Goal: Task Accomplishment & Management: Use online tool/utility

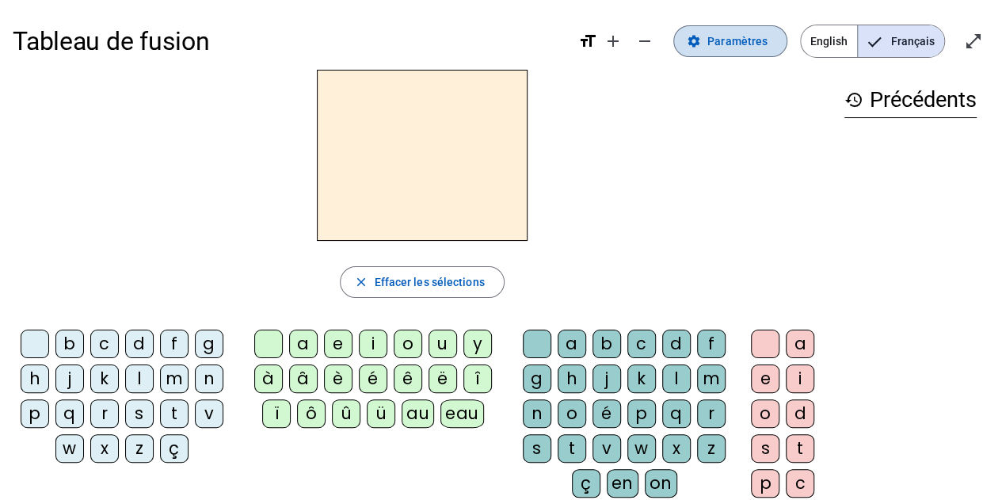
click at [694, 47] on mat-icon "settings" at bounding box center [693, 41] width 14 height 14
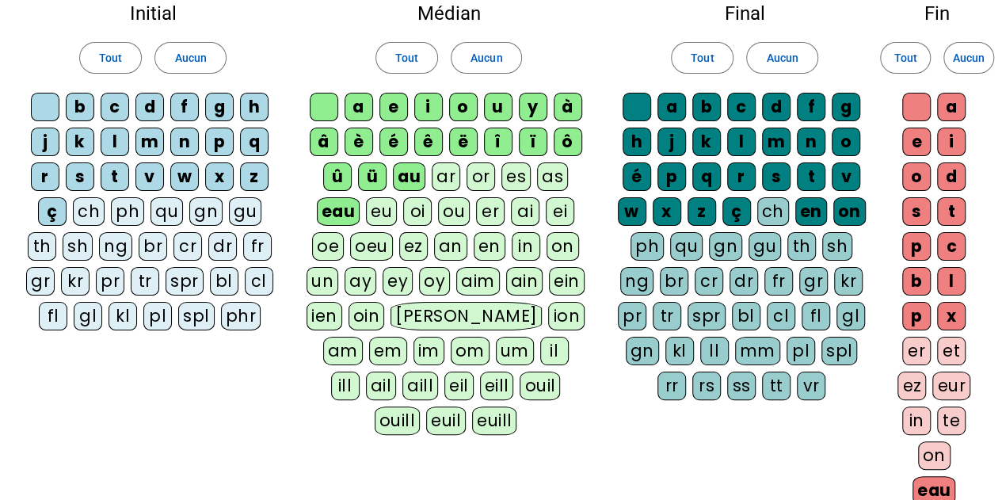
scroll to position [101, 0]
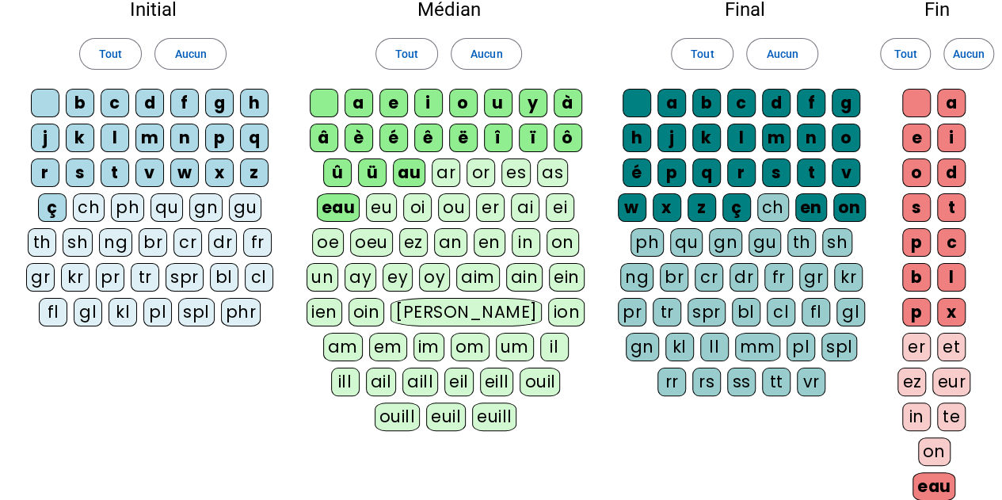
click at [464, 205] on div "ou" at bounding box center [454, 207] width 32 height 29
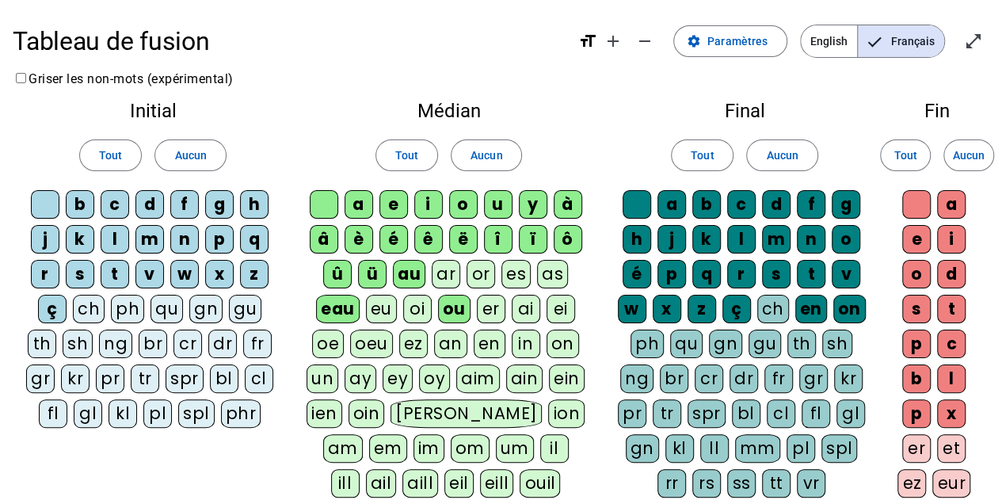
scroll to position [346, 0]
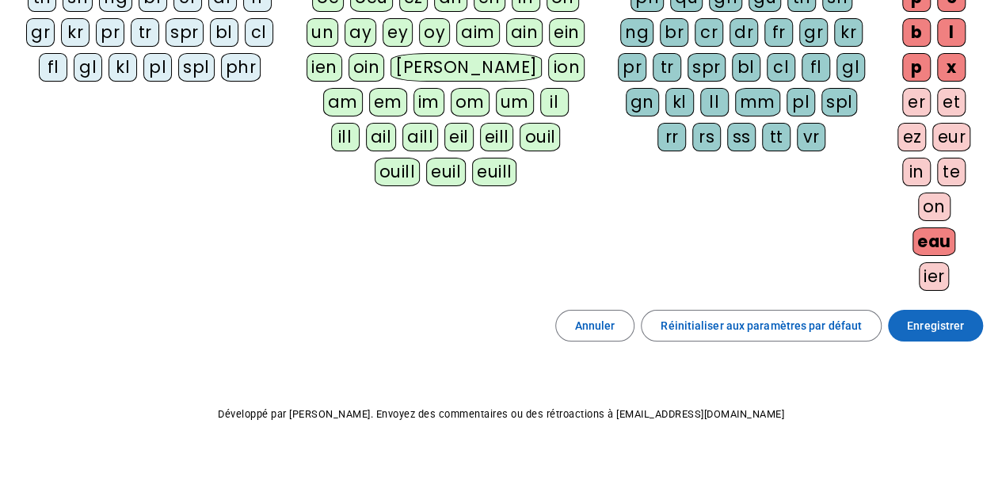
click at [935, 323] on span "Enregistrer" at bounding box center [935, 325] width 57 height 19
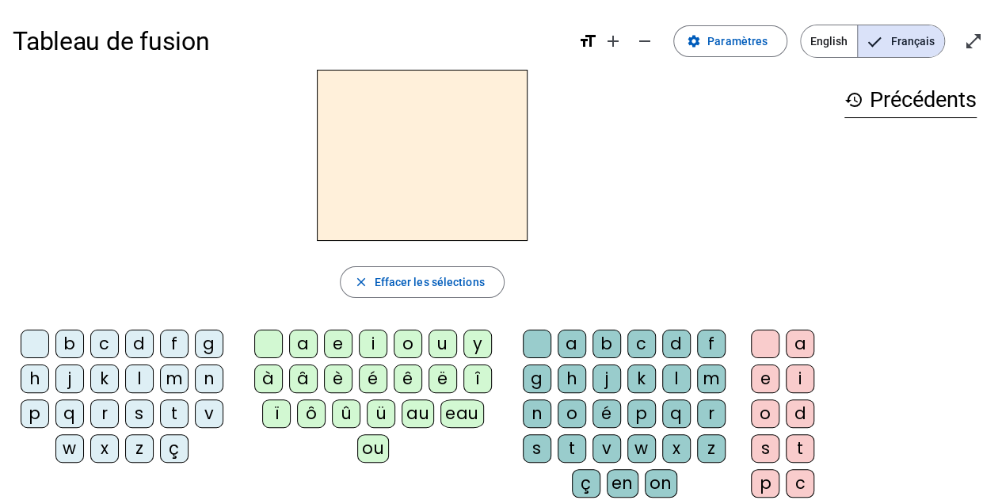
click at [181, 414] on div "t" at bounding box center [174, 413] width 29 height 29
click at [378, 289] on span "Effacer les sélections" at bounding box center [429, 281] width 110 height 19
click at [195, 413] on div "v" at bounding box center [209, 413] width 29 height 29
click at [389, 434] on div "ou" at bounding box center [373, 448] width 32 height 29
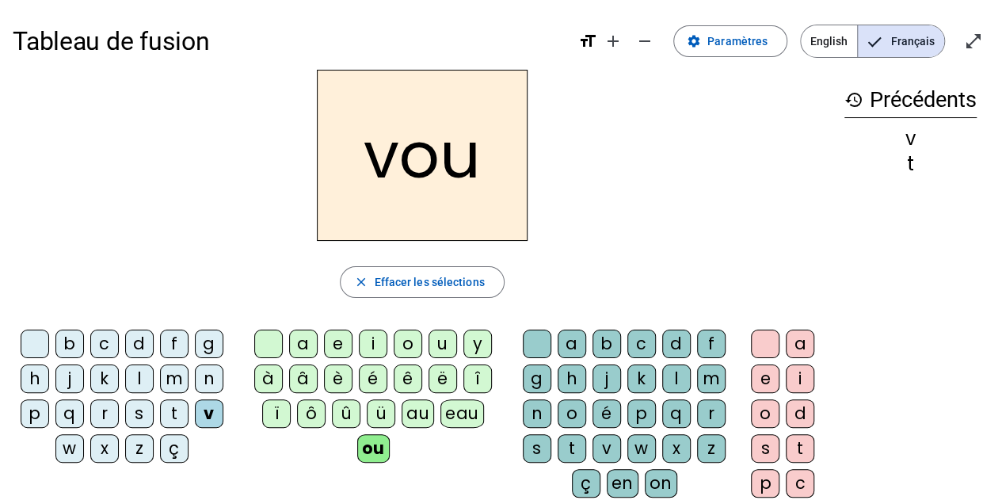
click at [526, 443] on div "s" at bounding box center [537, 448] width 29 height 29
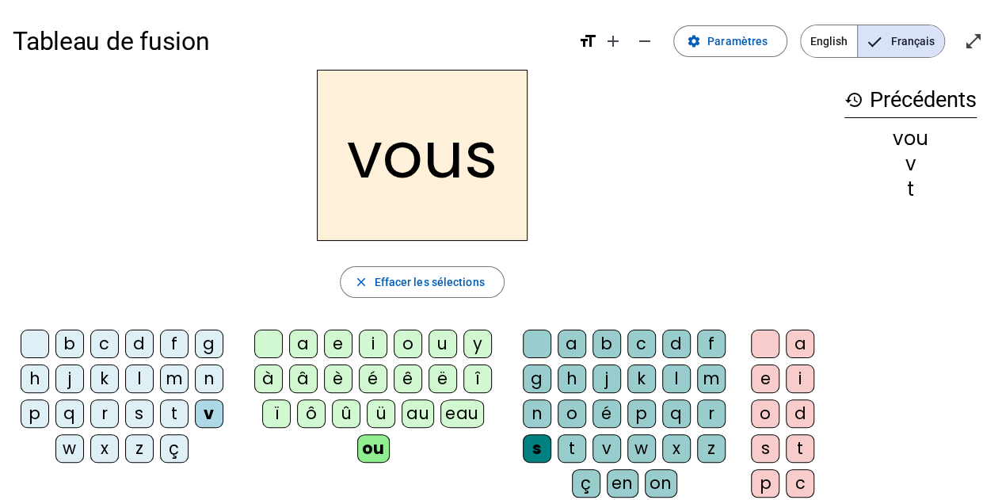
click at [151, 418] on div "s" at bounding box center [139, 413] width 29 height 29
click at [148, 412] on div "s" at bounding box center [139, 413] width 29 height 29
click at [149, 407] on div "s" at bounding box center [139, 413] width 29 height 29
click at [183, 412] on div "t" at bounding box center [174, 413] width 29 height 29
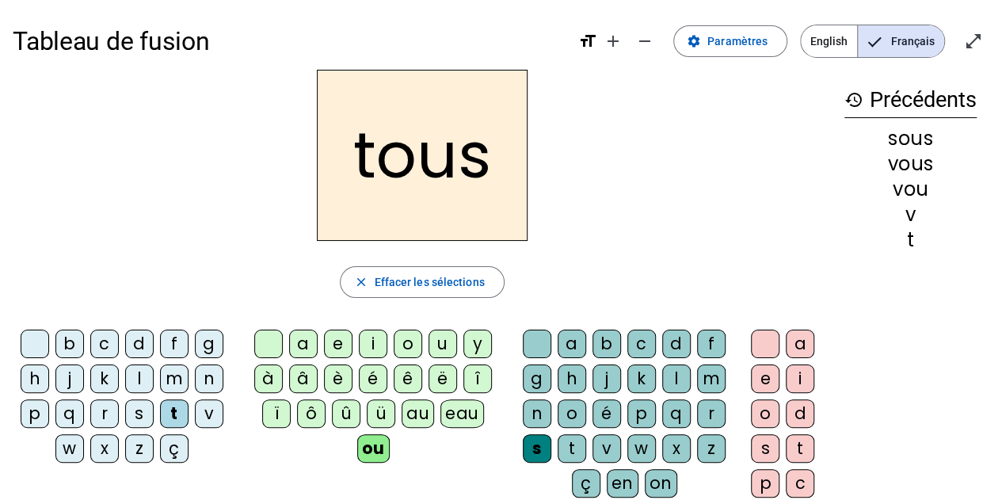
click at [114, 417] on div "r" at bounding box center [104, 413] width 29 height 29
click at [145, 410] on div "s" at bounding box center [139, 413] width 29 height 29
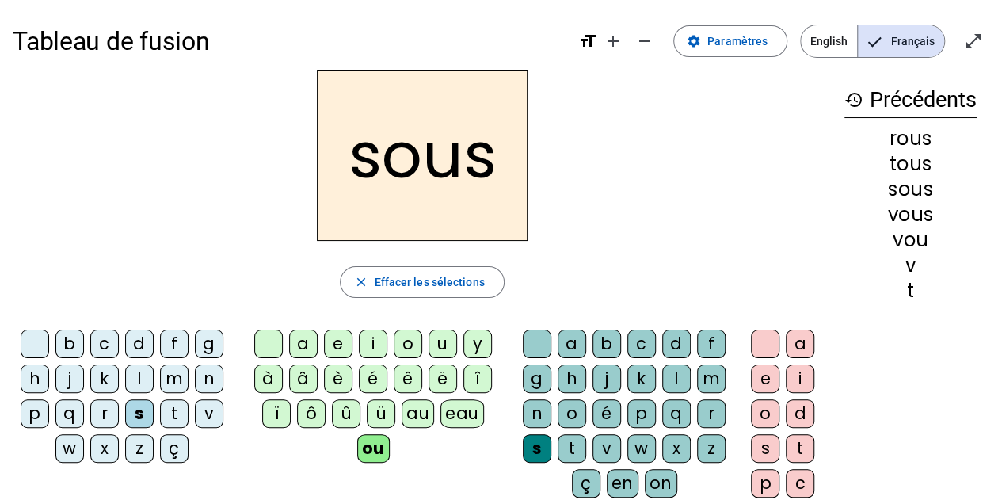
click at [116, 408] on div "r" at bounding box center [104, 413] width 29 height 29
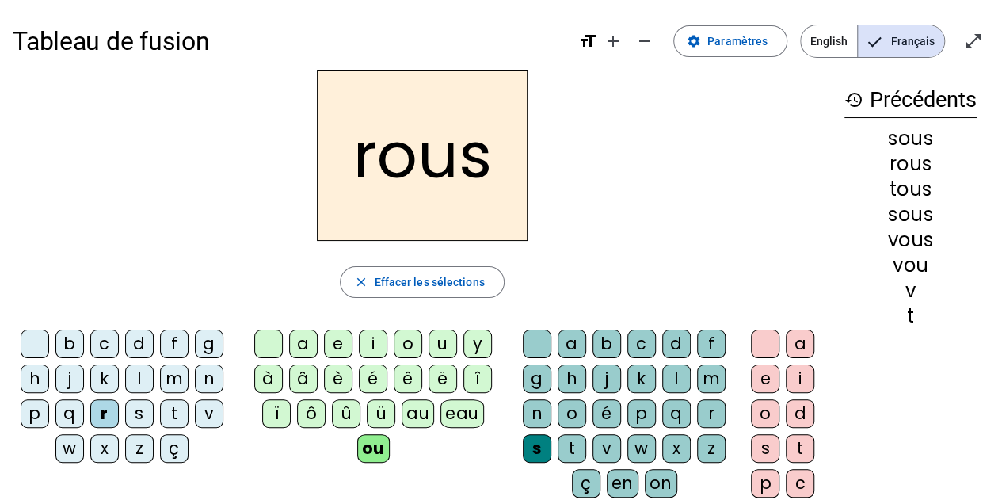
click at [145, 405] on div "s" at bounding box center [139, 413] width 29 height 29
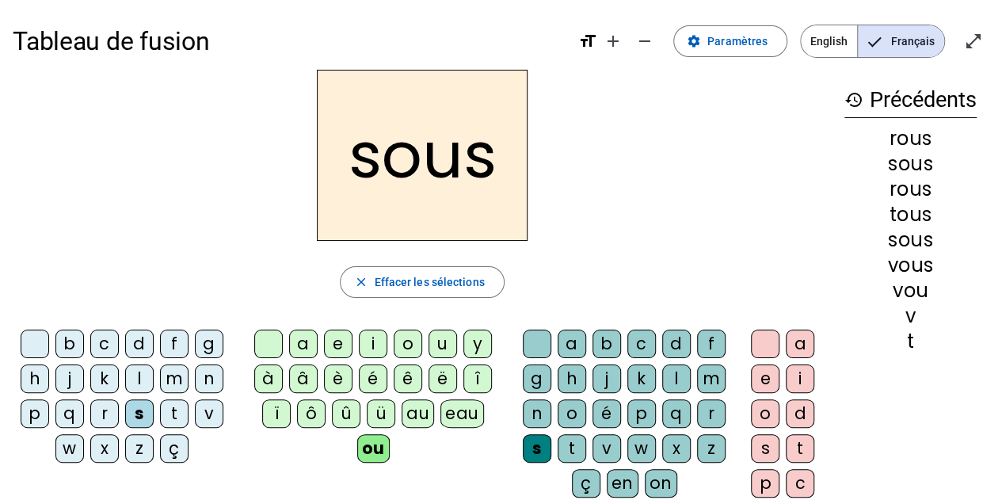
click at [762, 378] on div "e" at bounding box center [765, 378] width 29 height 29
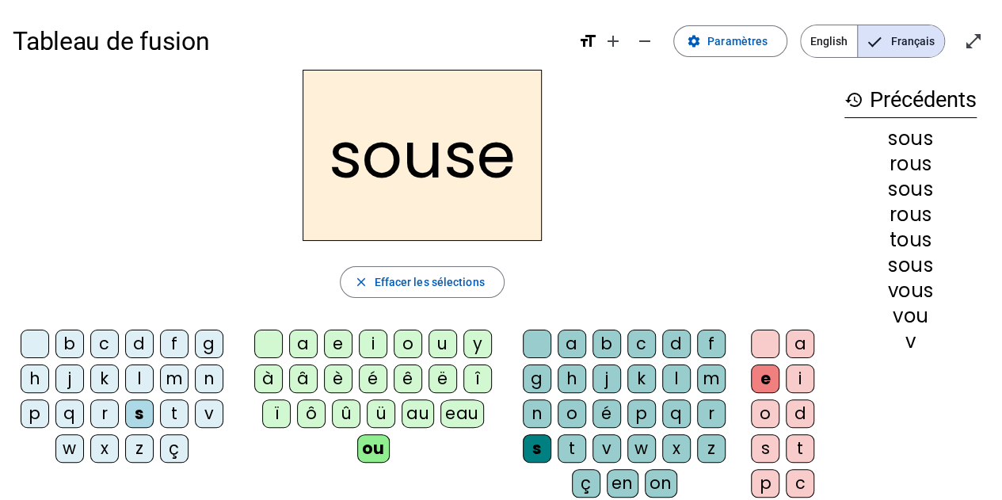
click at [537, 445] on div "s" at bounding box center [537, 448] width 29 height 29
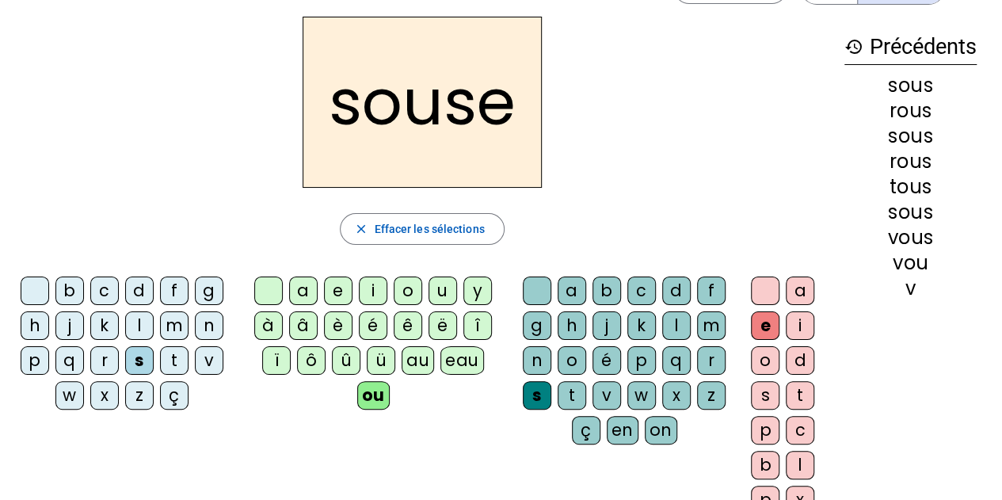
scroll to position [54, 0]
click at [526, 288] on div at bounding box center [537, 290] width 29 height 29
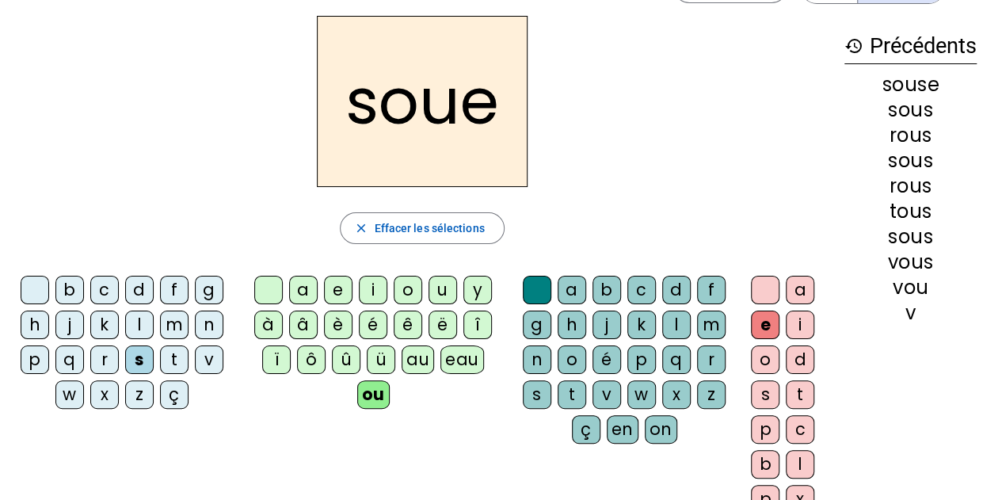
click at [662, 359] on div "q" at bounding box center [676, 359] width 29 height 29
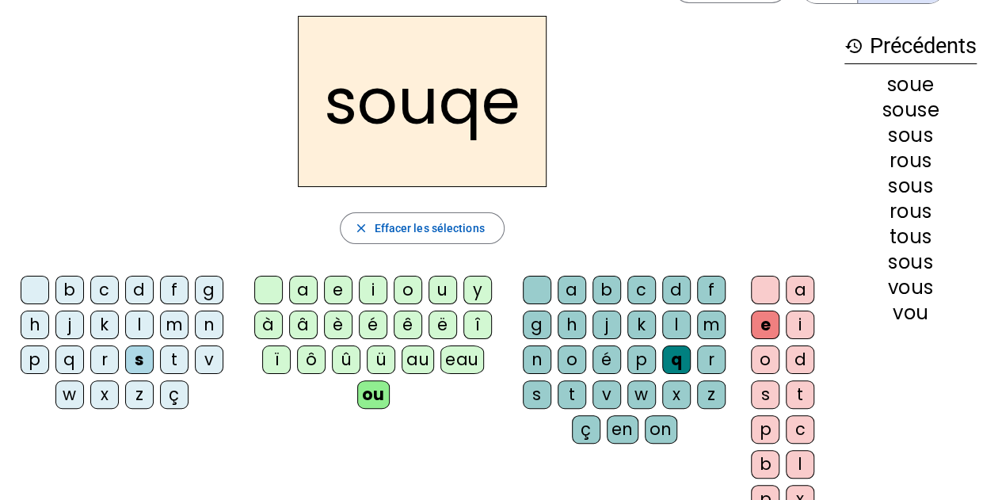
click at [630, 363] on div "p" at bounding box center [641, 359] width 29 height 29
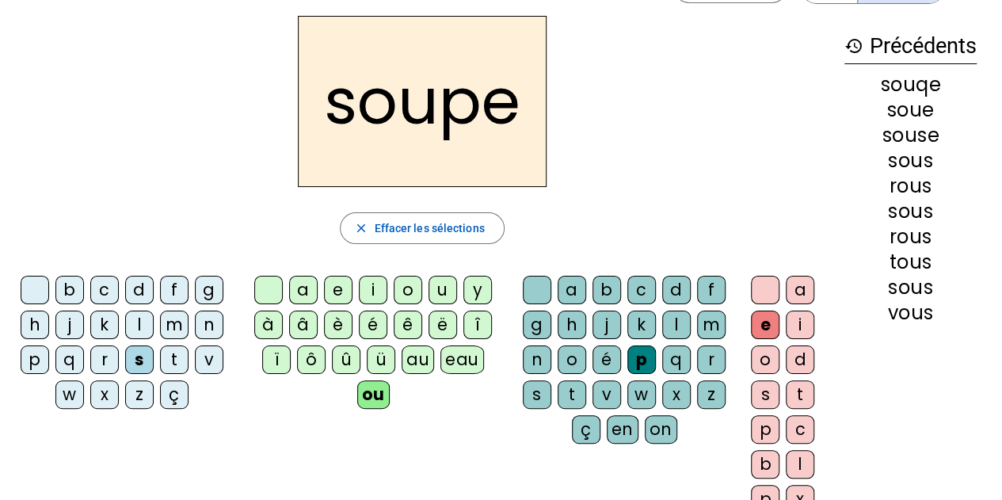
click at [93, 288] on div "c" at bounding box center [104, 290] width 29 height 29
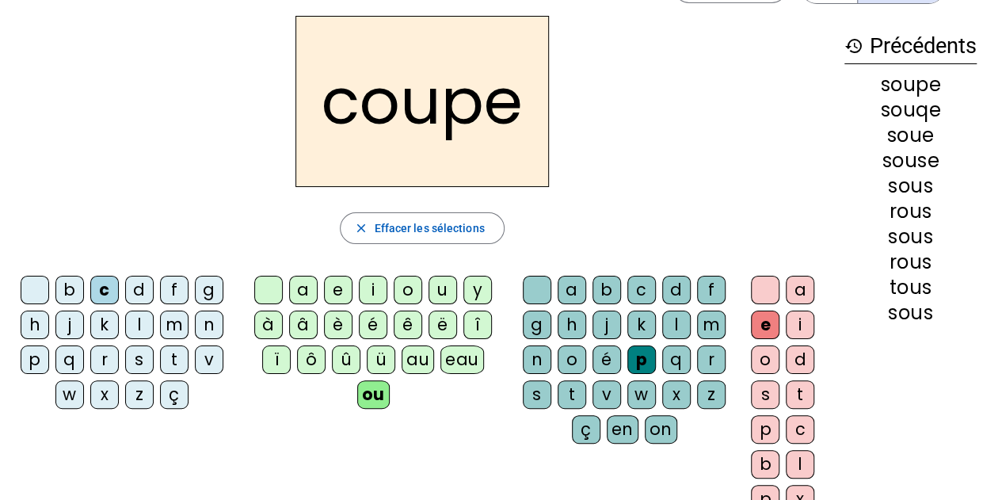
click at [561, 388] on div "t" at bounding box center [571, 394] width 29 height 29
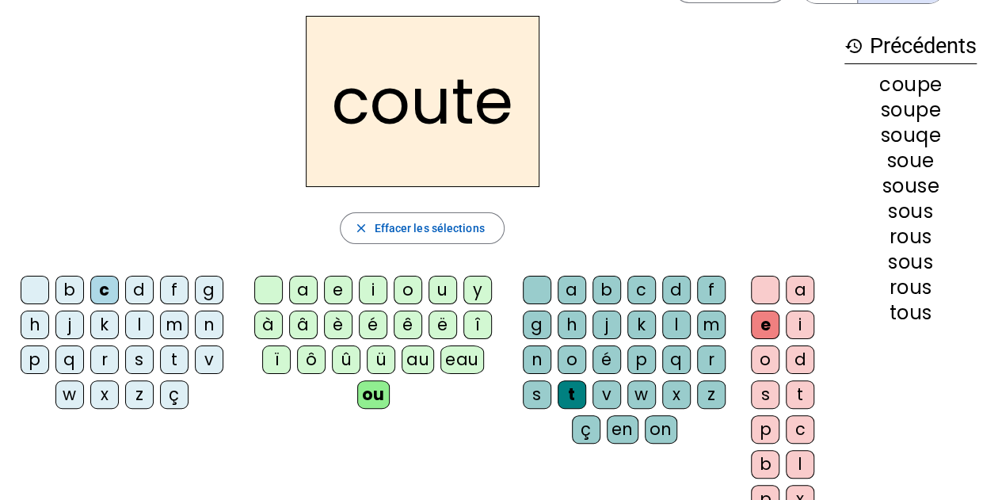
click at [49, 287] on div at bounding box center [35, 290] width 29 height 29
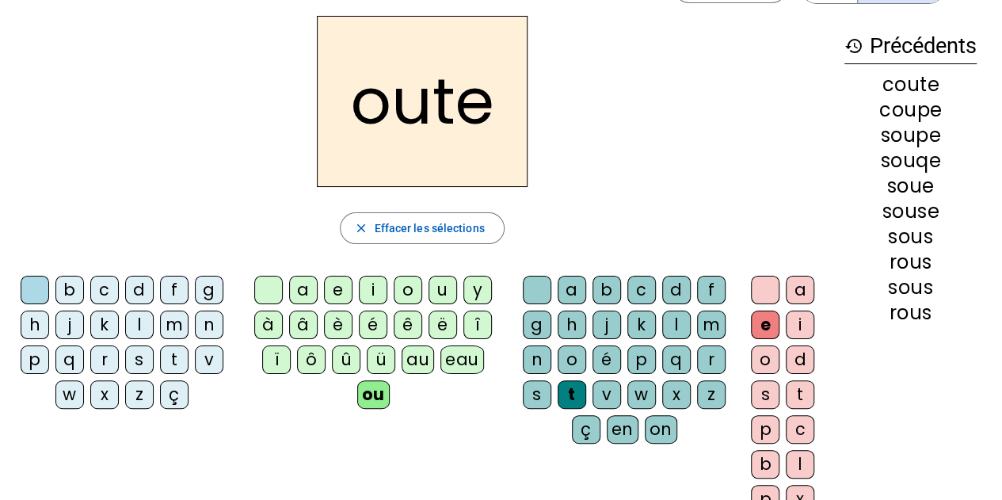
click at [79, 282] on div "b" at bounding box center [69, 290] width 29 height 29
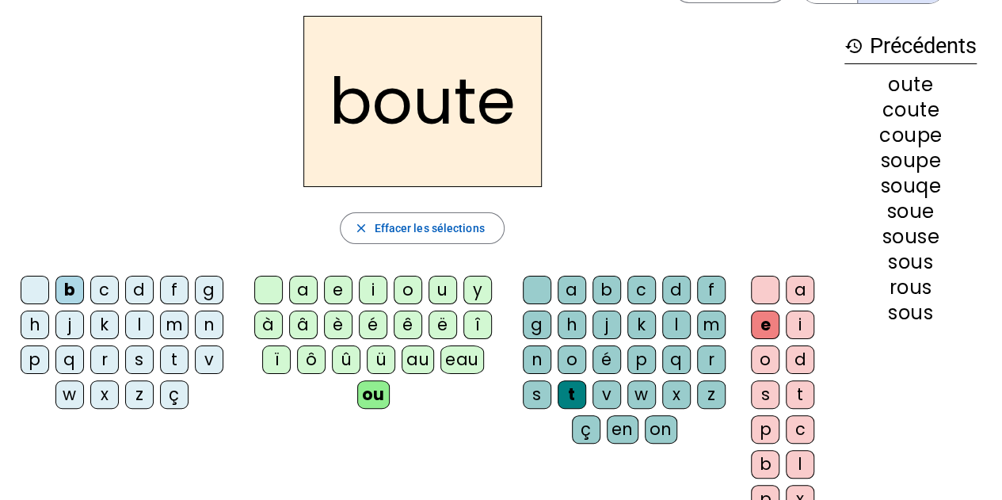
click at [699, 285] on div "f" at bounding box center [711, 290] width 29 height 29
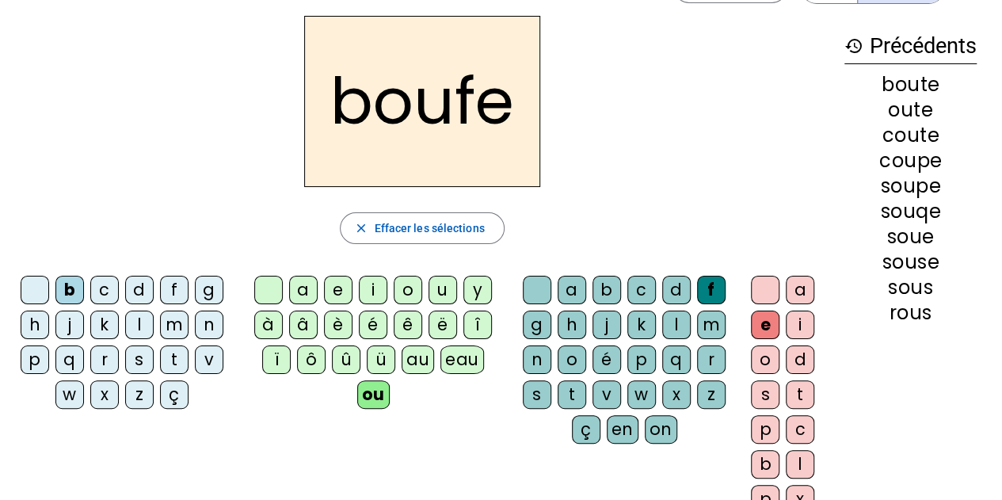
click at [668, 291] on div "d" at bounding box center [676, 290] width 29 height 29
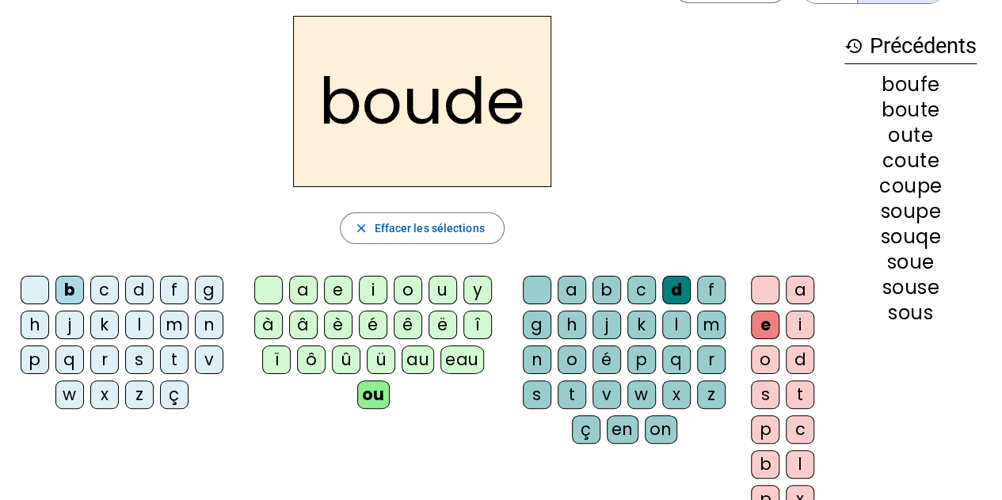
click at [183, 359] on div "t" at bounding box center [174, 359] width 29 height 29
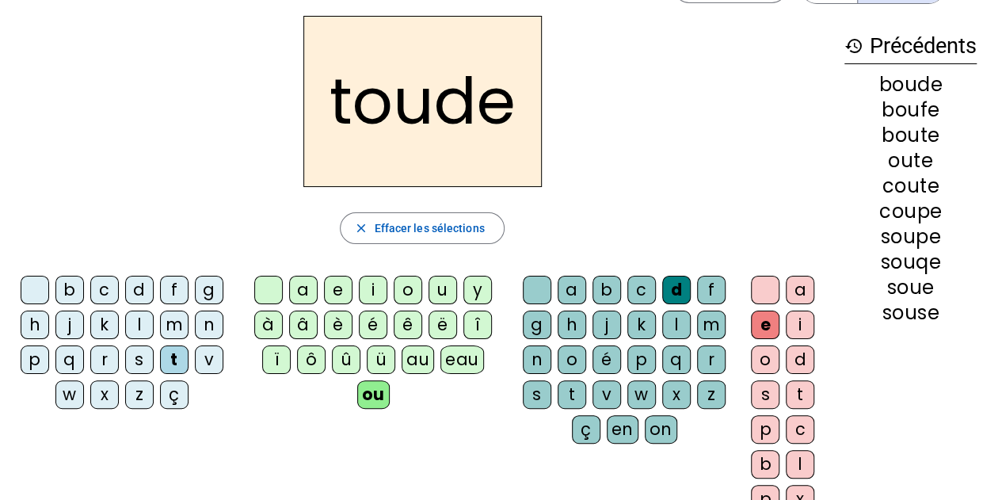
click at [595, 391] on div "v" at bounding box center [606, 394] width 29 height 29
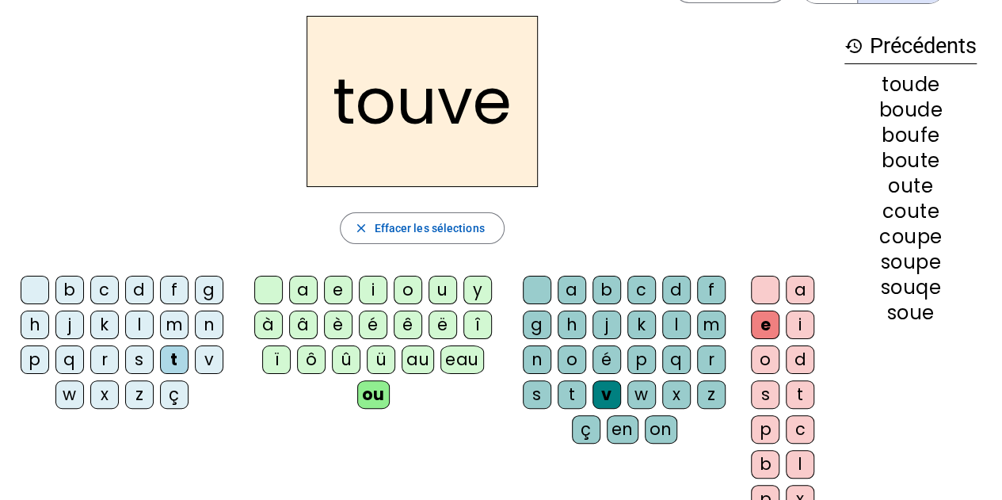
click at [557, 394] on div "t" at bounding box center [571, 394] width 29 height 29
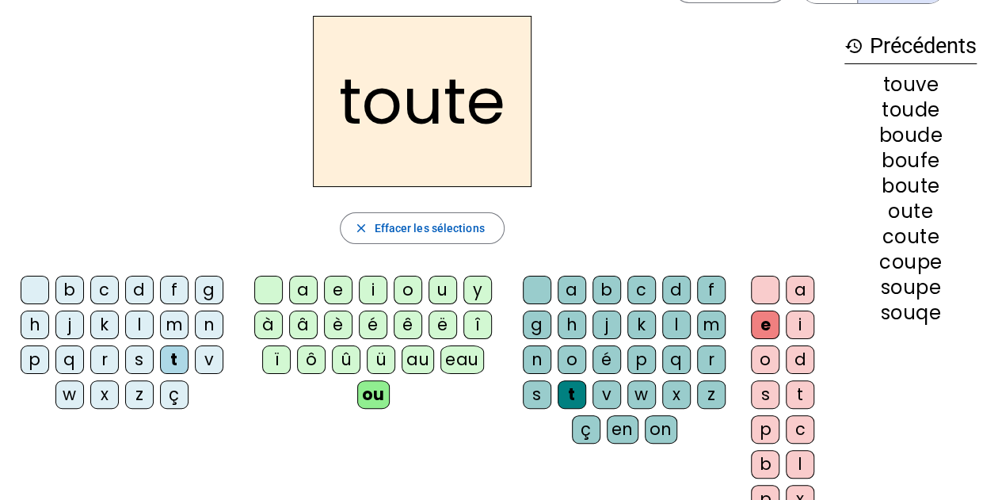
click at [93, 358] on div "r" at bounding box center [104, 359] width 29 height 29
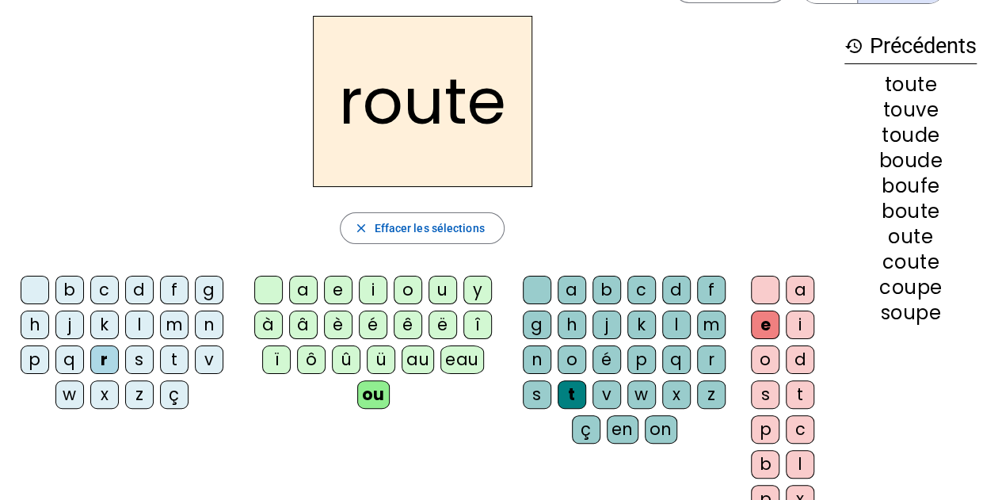
click at [524, 334] on div "g" at bounding box center [537, 324] width 29 height 29
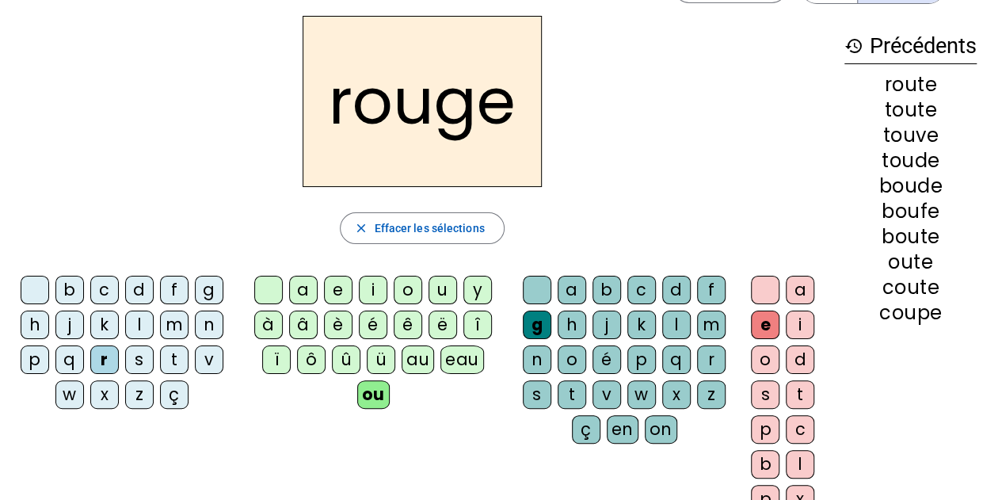
click at [47, 287] on div at bounding box center [35, 290] width 29 height 29
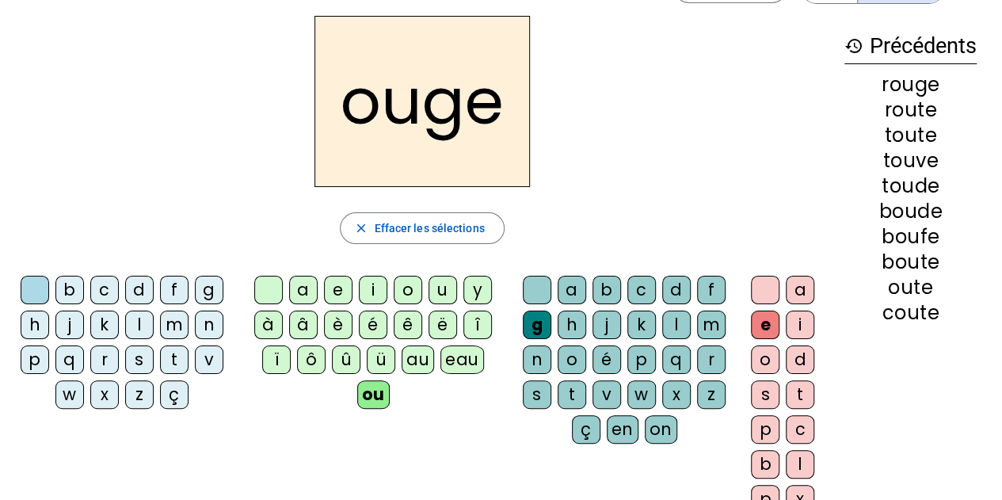
click at [46, 283] on div at bounding box center [35, 290] width 29 height 29
click at [52, 282] on letter-bubble at bounding box center [38, 293] width 35 height 35
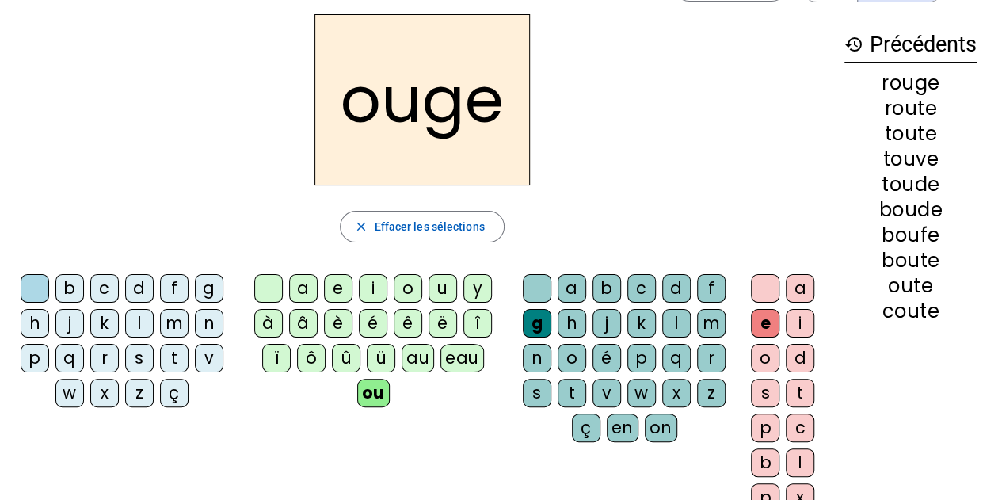
scroll to position [56, 0]
click at [49, 287] on div at bounding box center [35, 287] width 29 height 29
click at [44, 283] on div at bounding box center [35, 287] width 29 height 29
click at [48, 285] on div at bounding box center [35, 287] width 29 height 29
click at [48, 290] on div at bounding box center [35, 287] width 29 height 29
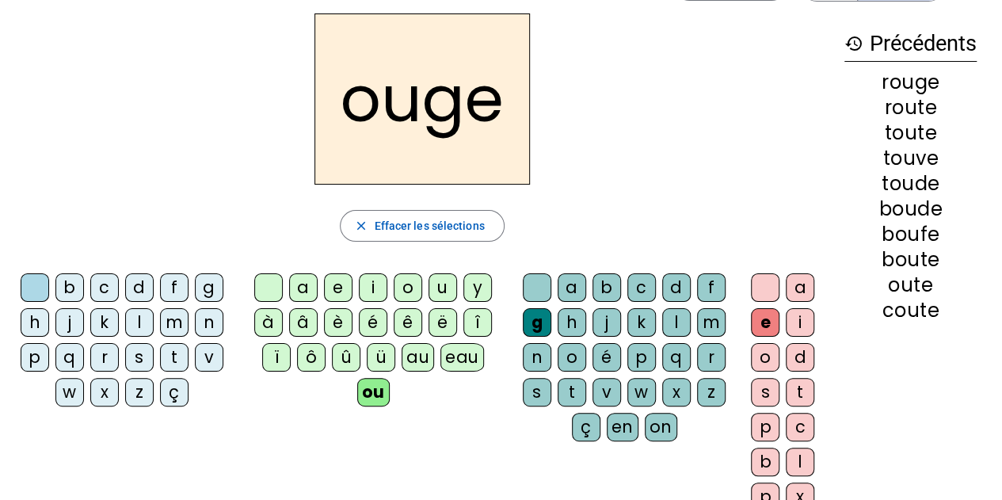
click at [49, 283] on div at bounding box center [35, 287] width 29 height 29
click at [82, 283] on div "b" at bounding box center [69, 287] width 29 height 29
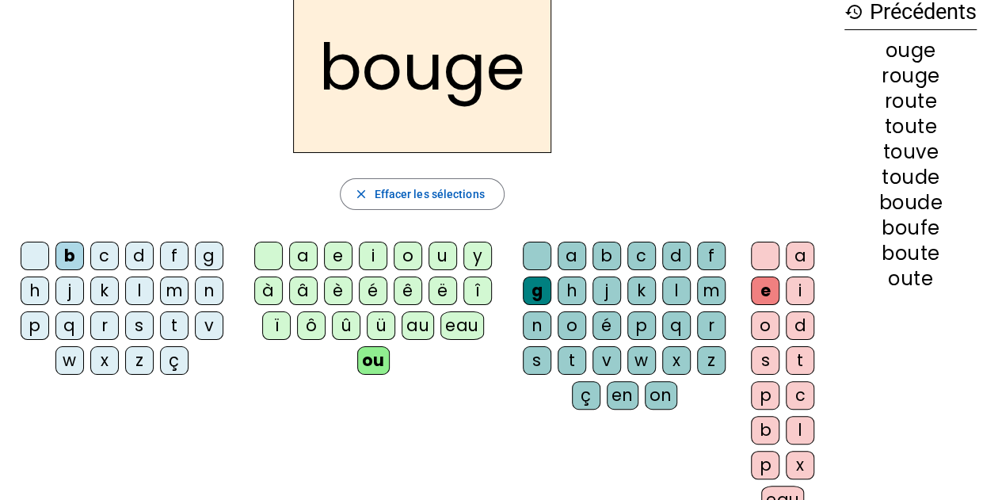
scroll to position [0, 0]
